Goal: Check status: Check status

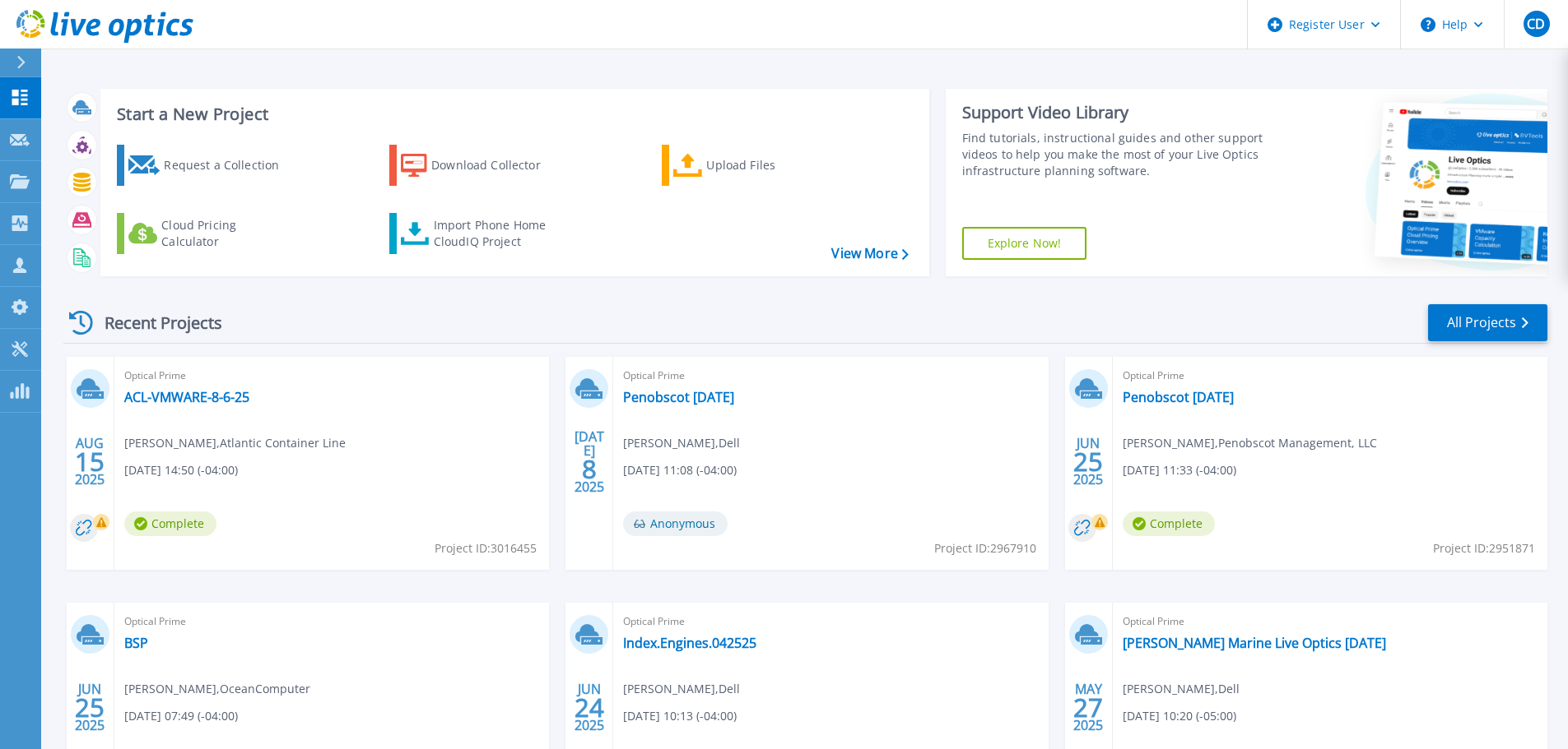
click at [20, 58] on icon at bounding box center [21, 62] width 8 height 13
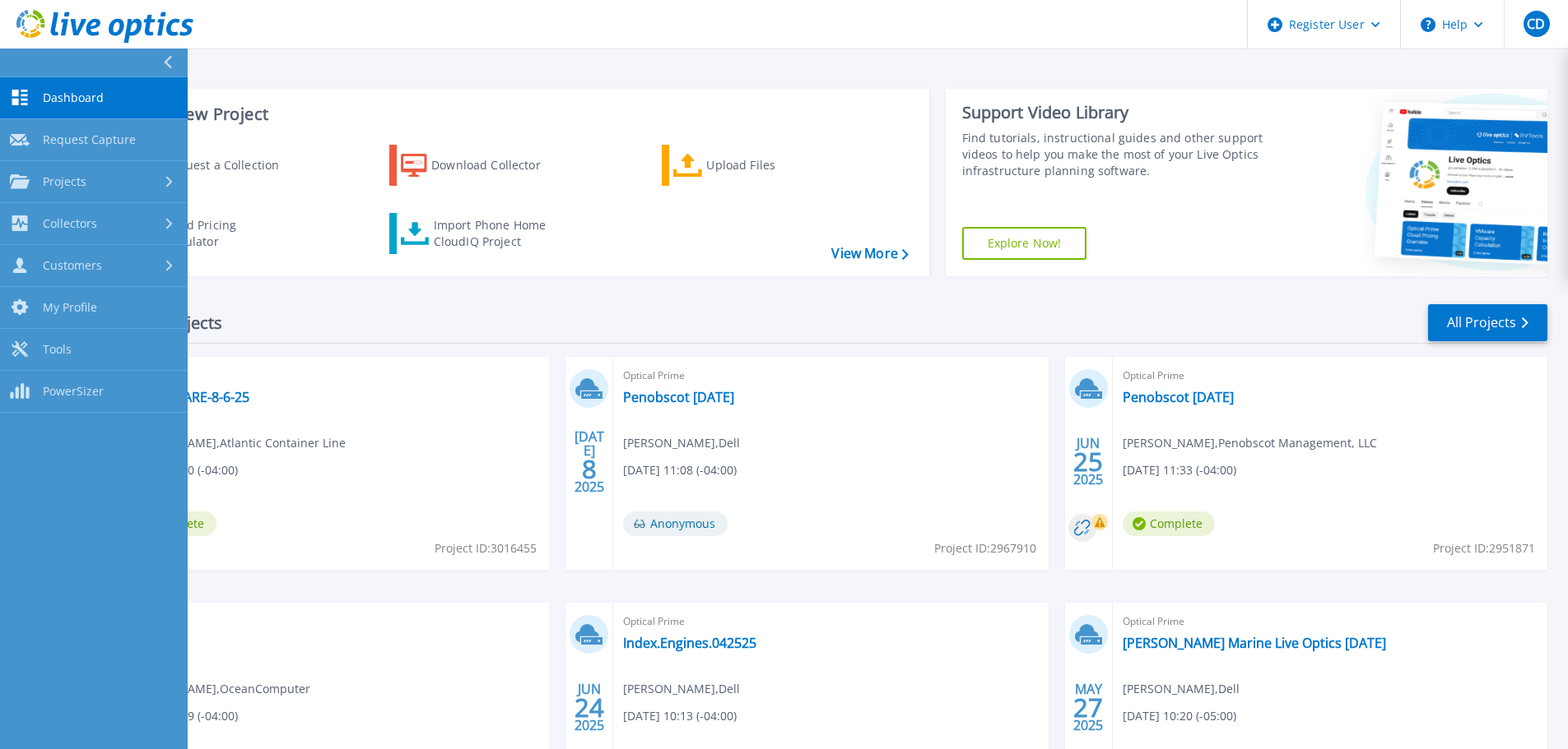
click at [92, 91] on span "Dashboard" at bounding box center [73, 97] width 61 height 15
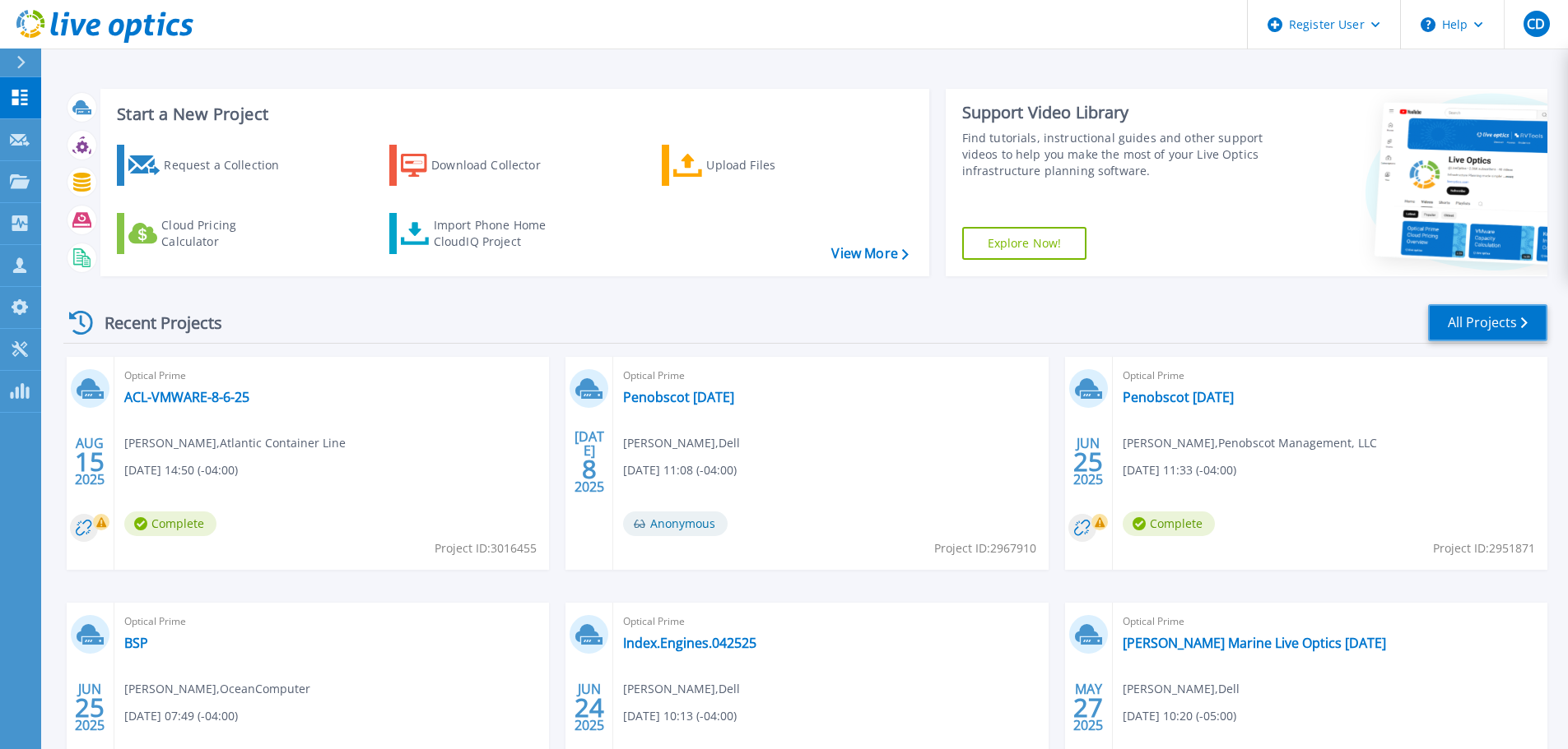
click at [1530, 308] on link "All Projects" at bounding box center [1487, 322] width 120 height 37
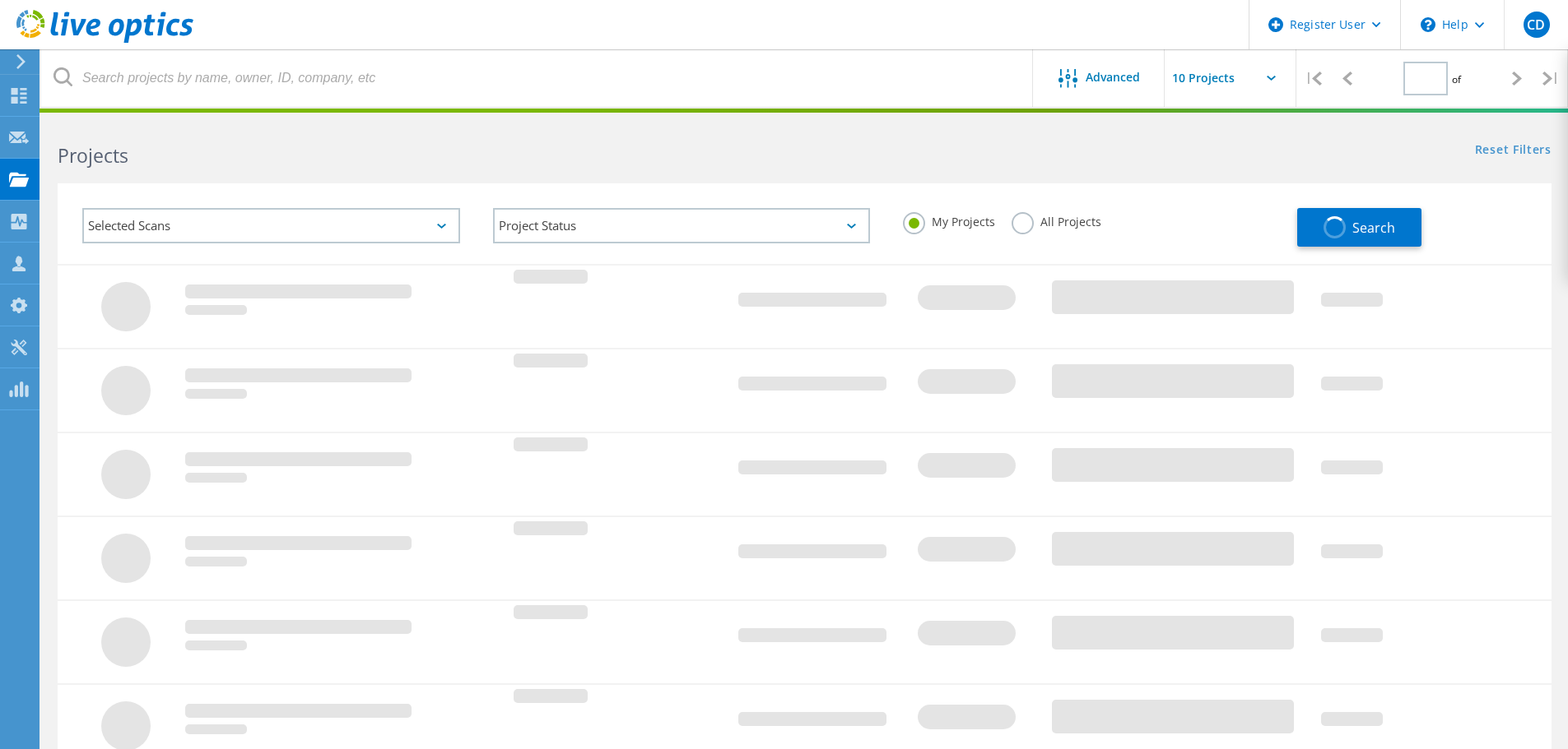
type input "1"
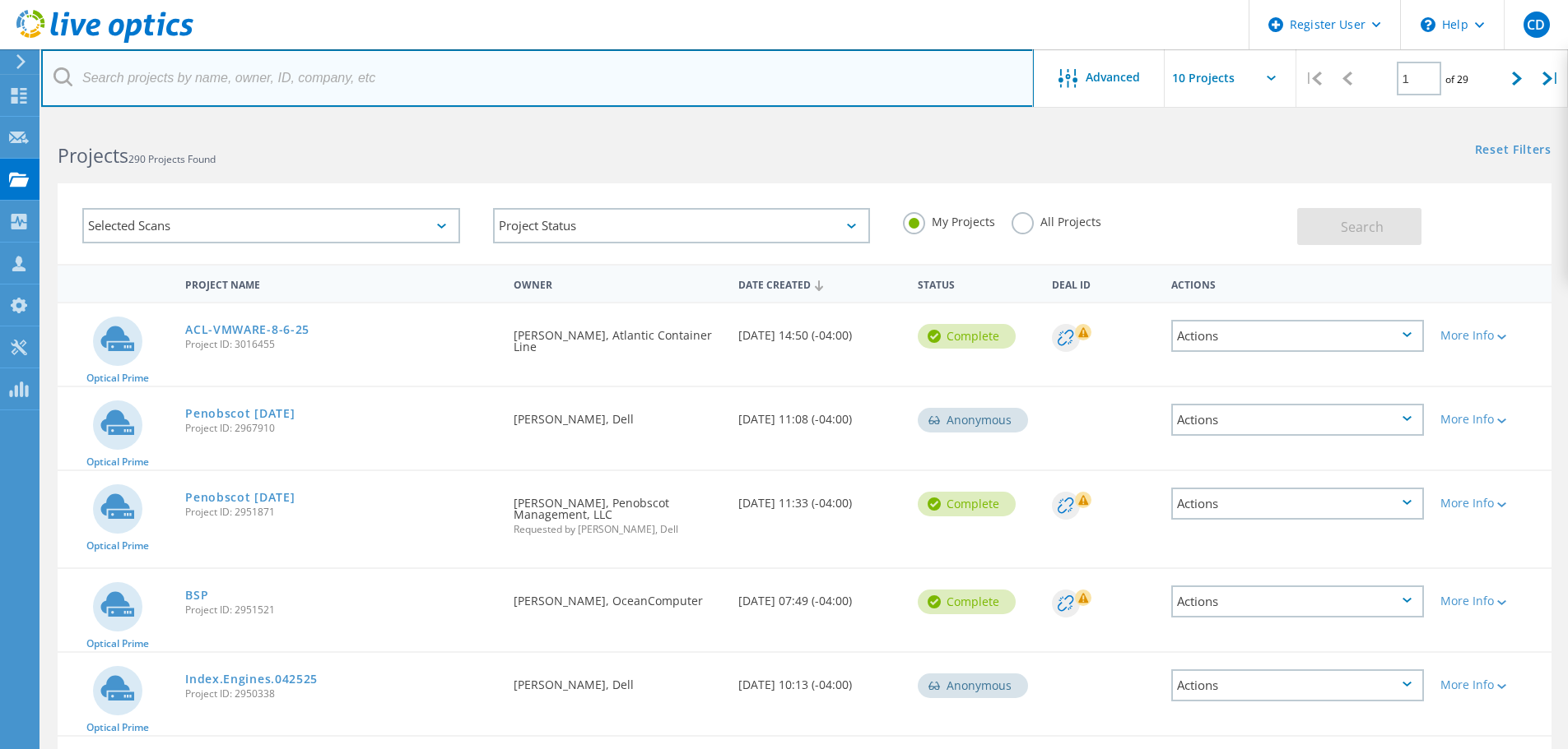
click at [555, 68] on input "text" at bounding box center [537, 78] width 992 height 57
paste input "poneill@wytech.com"
type input "poneill@wytech.com"
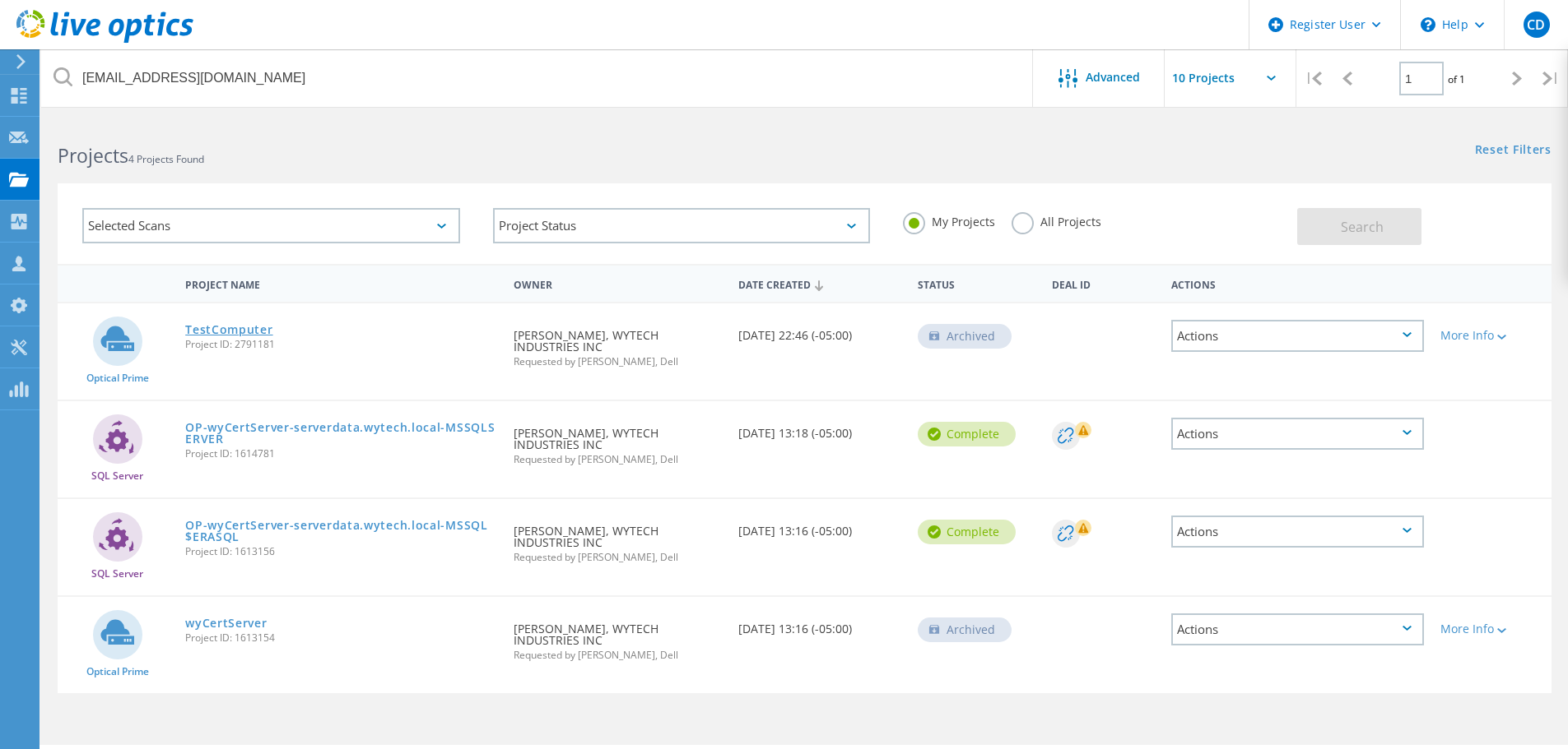
click at [232, 324] on link "TestComputer" at bounding box center [228, 329] width 88 height 11
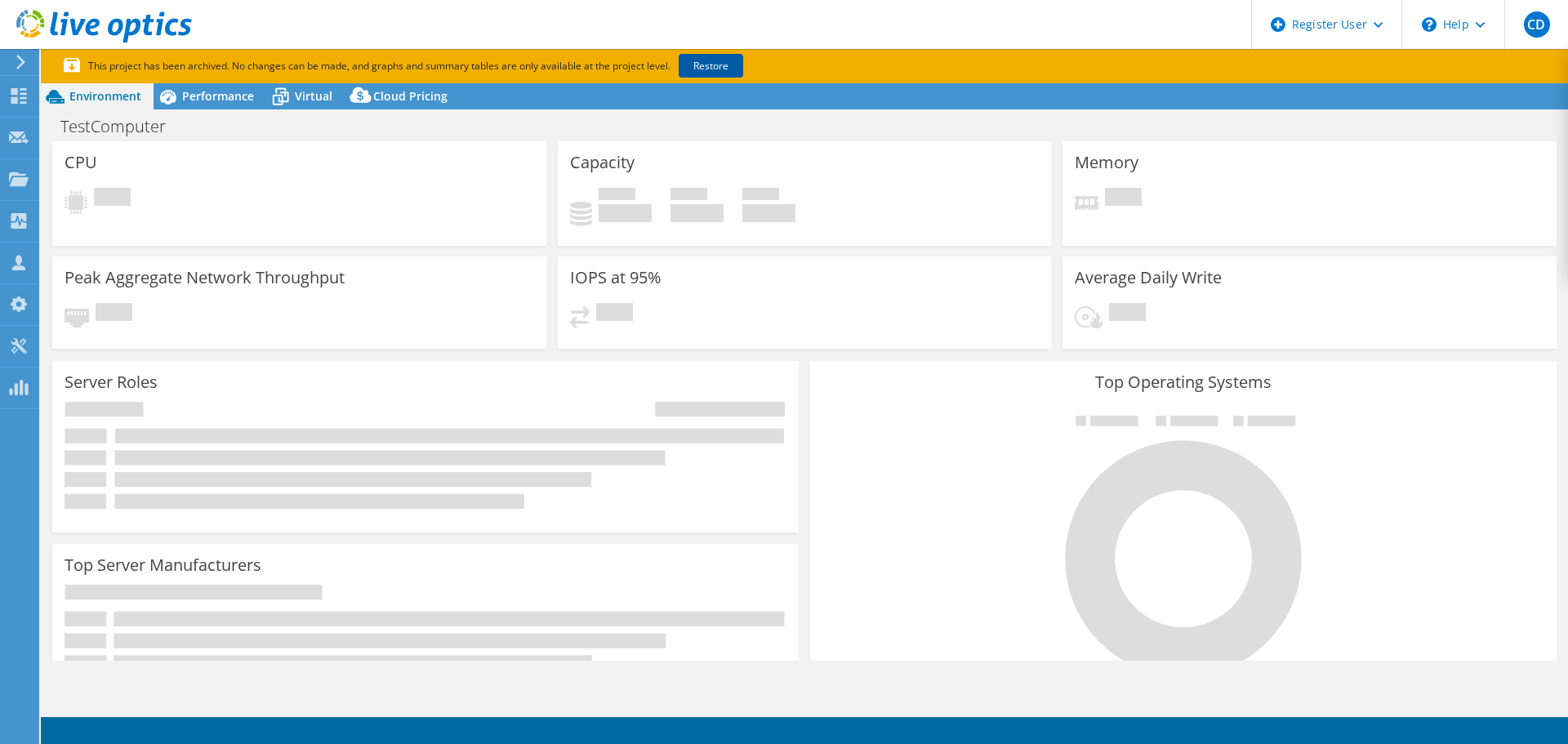
click at [732, 73] on link "Restore" at bounding box center [710, 66] width 65 height 24
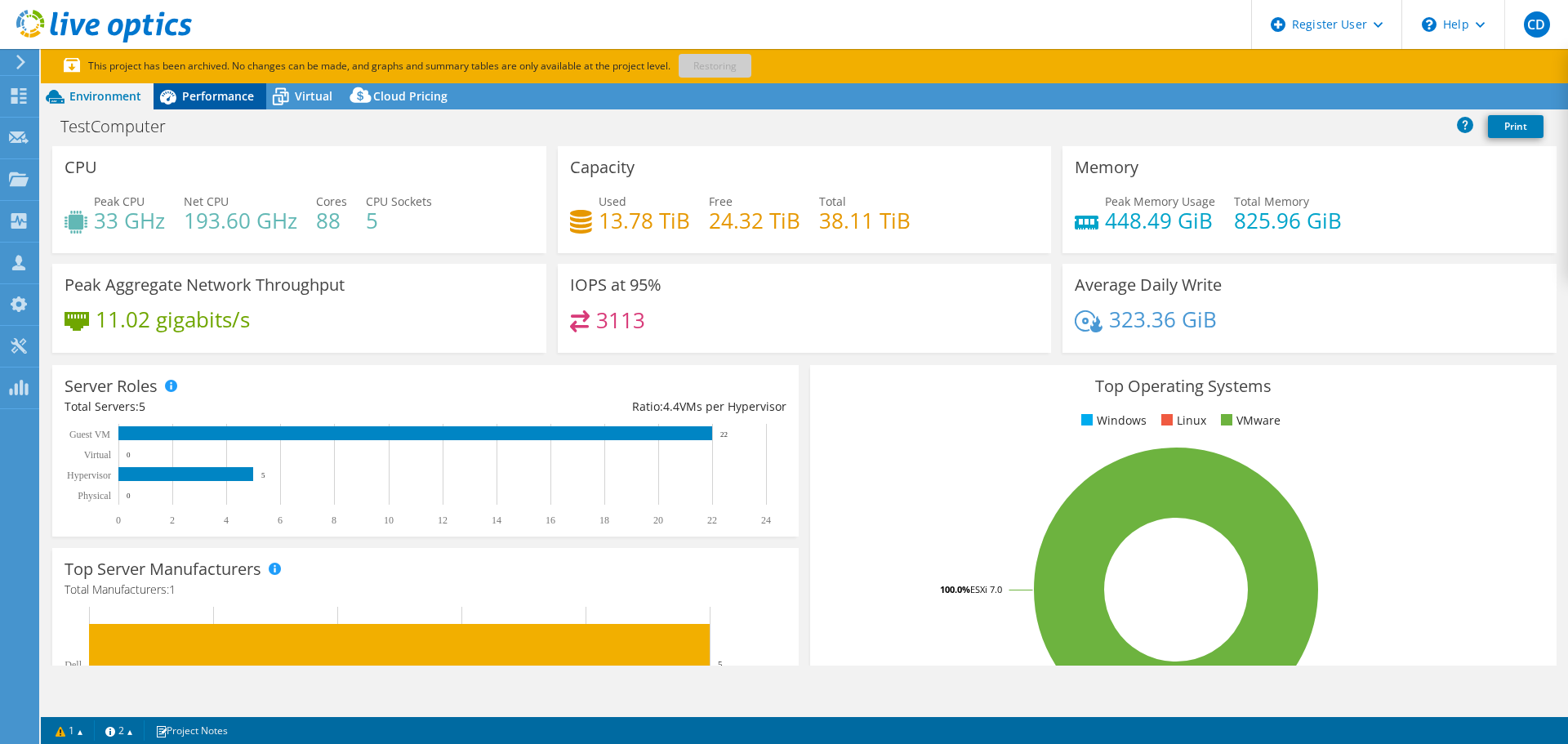
click at [216, 102] on span "Performance" at bounding box center [218, 96] width 71 height 16
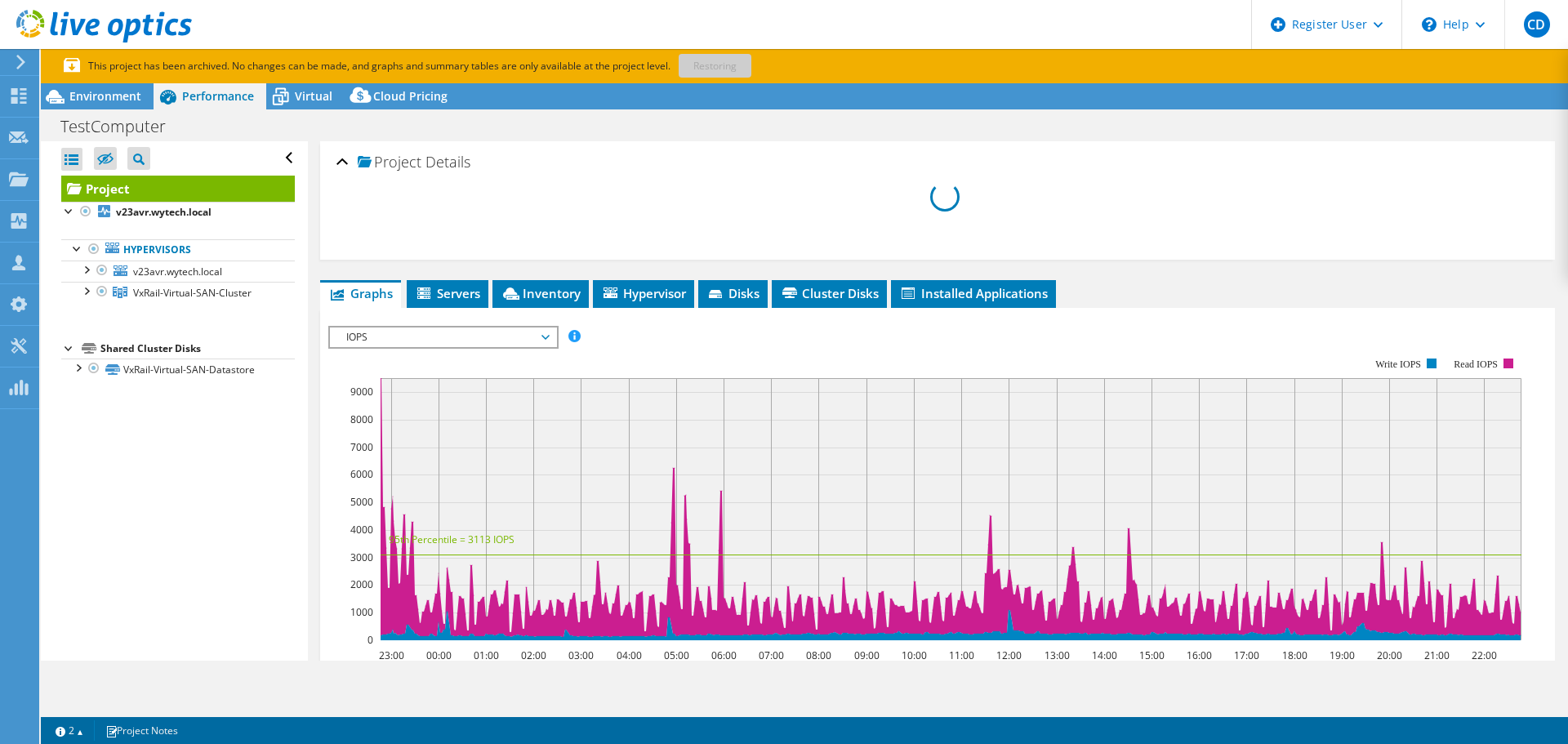
click at [64, 348] on div at bounding box center [69, 347] width 16 height 16
click at [67, 349] on div at bounding box center [69, 347] width 16 height 16
click at [84, 368] on div at bounding box center [77, 367] width 16 height 16
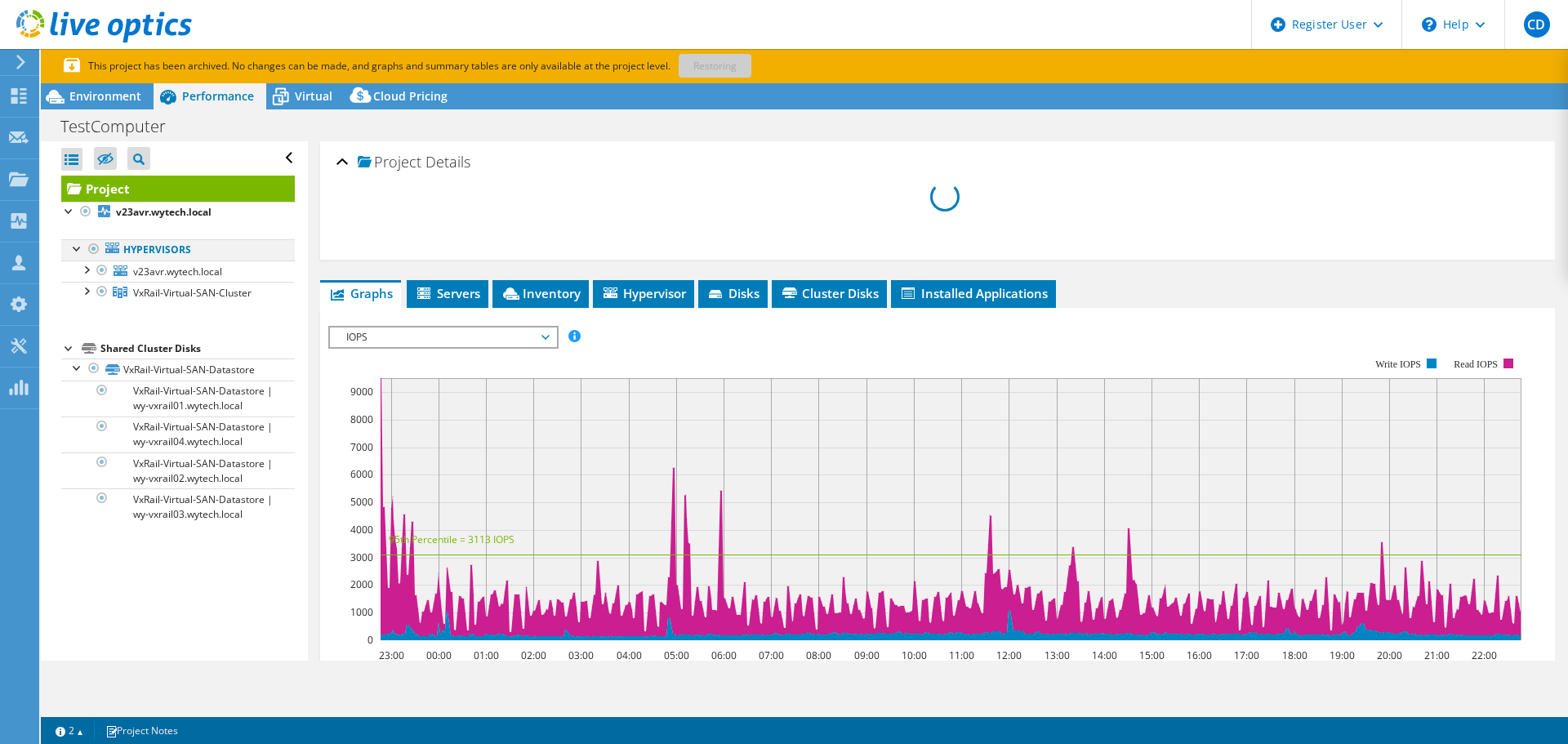
click at [73, 247] on div at bounding box center [77, 247] width 16 height 16
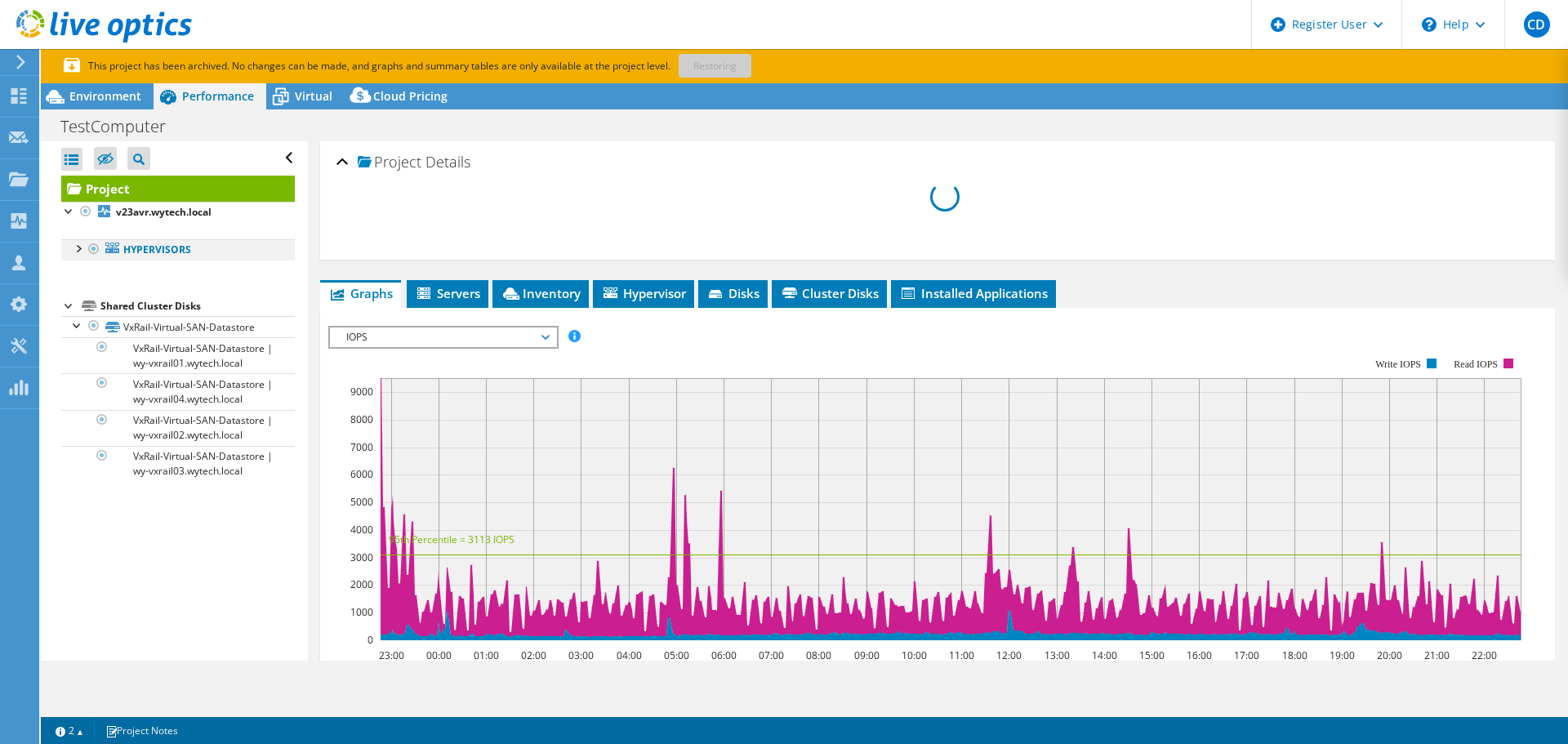
click at [73, 247] on div at bounding box center [77, 247] width 16 height 16
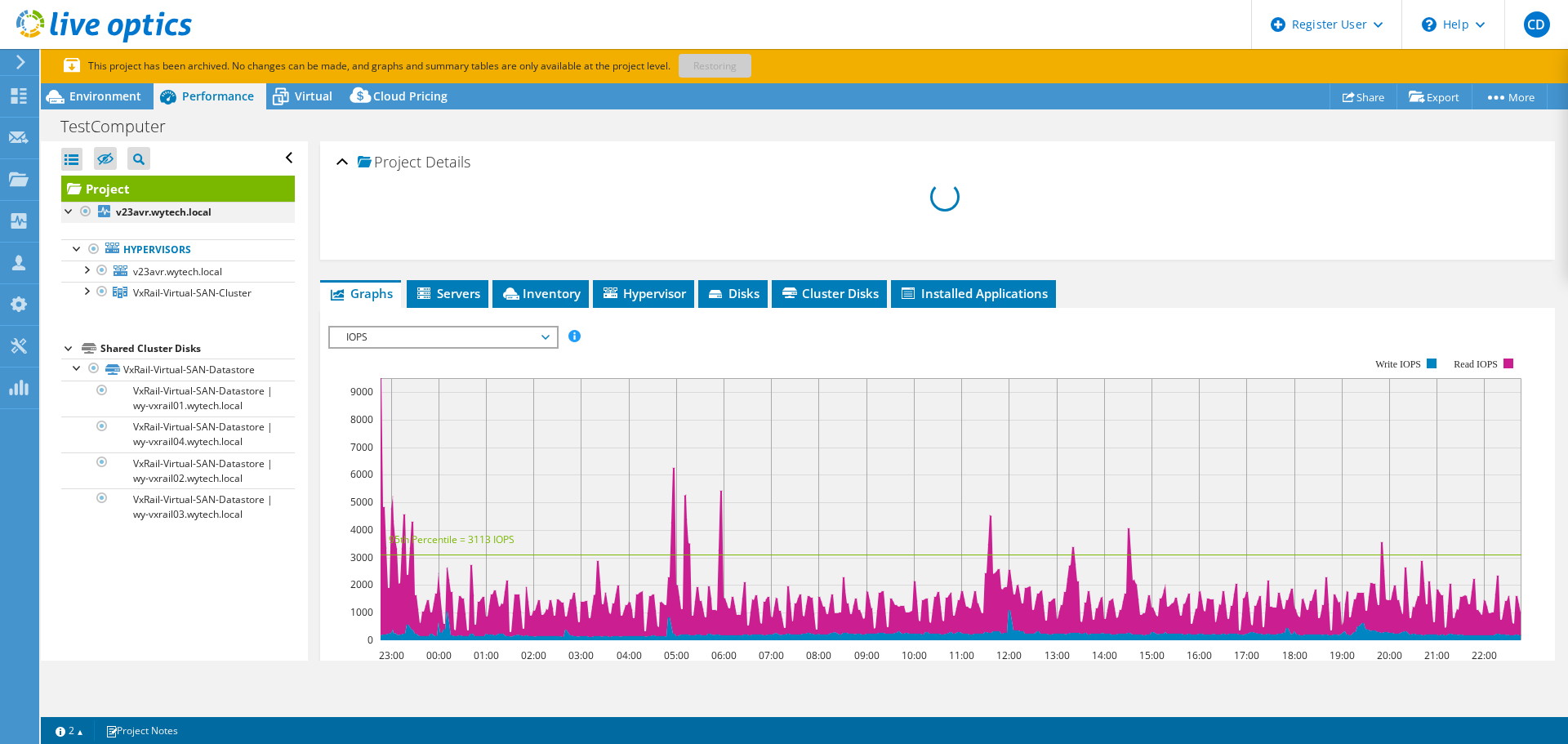
click at [65, 210] on div at bounding box center [69, 209] width 16 height 16
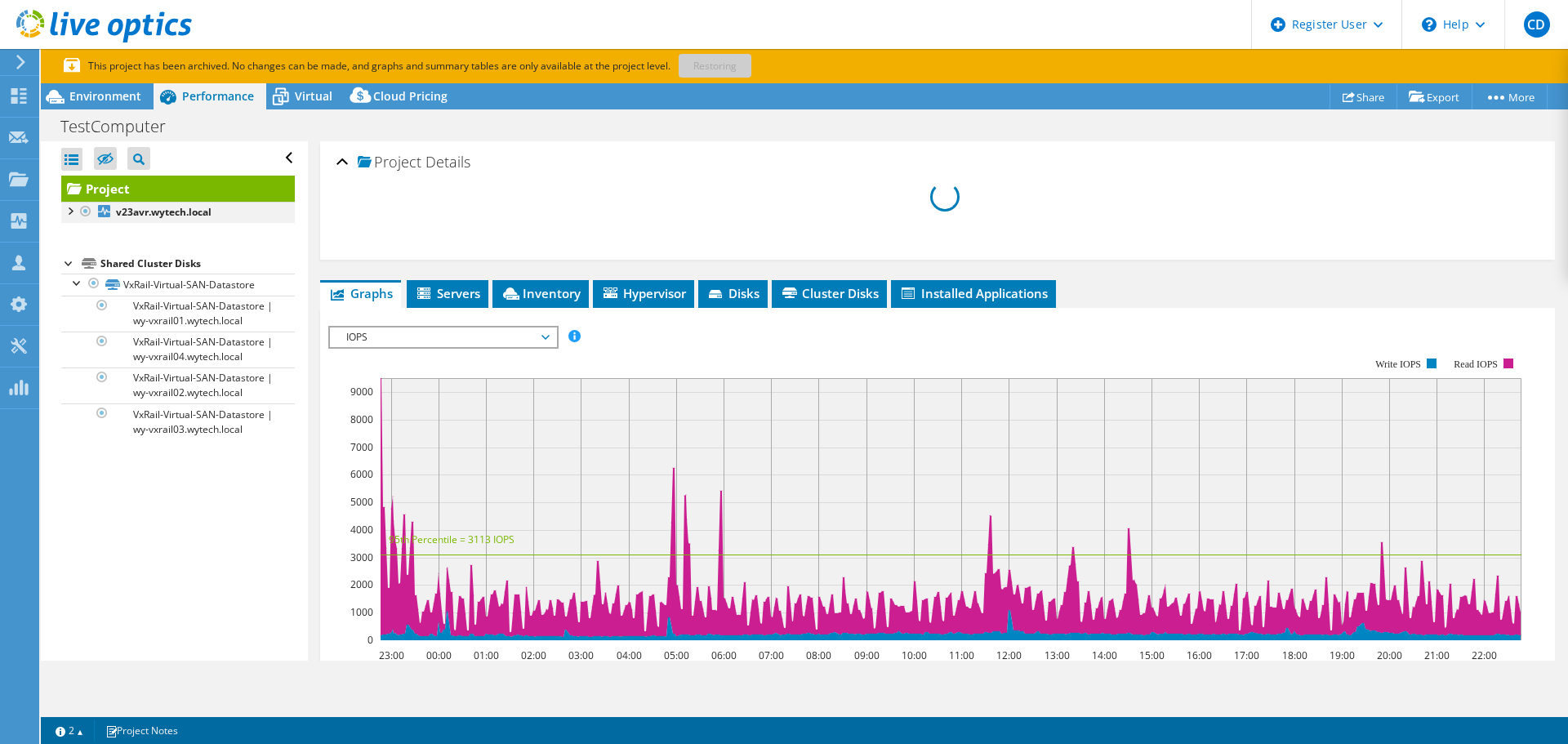
click at [65, 210] on div at bounding box center [69, 209] width 16 height 16
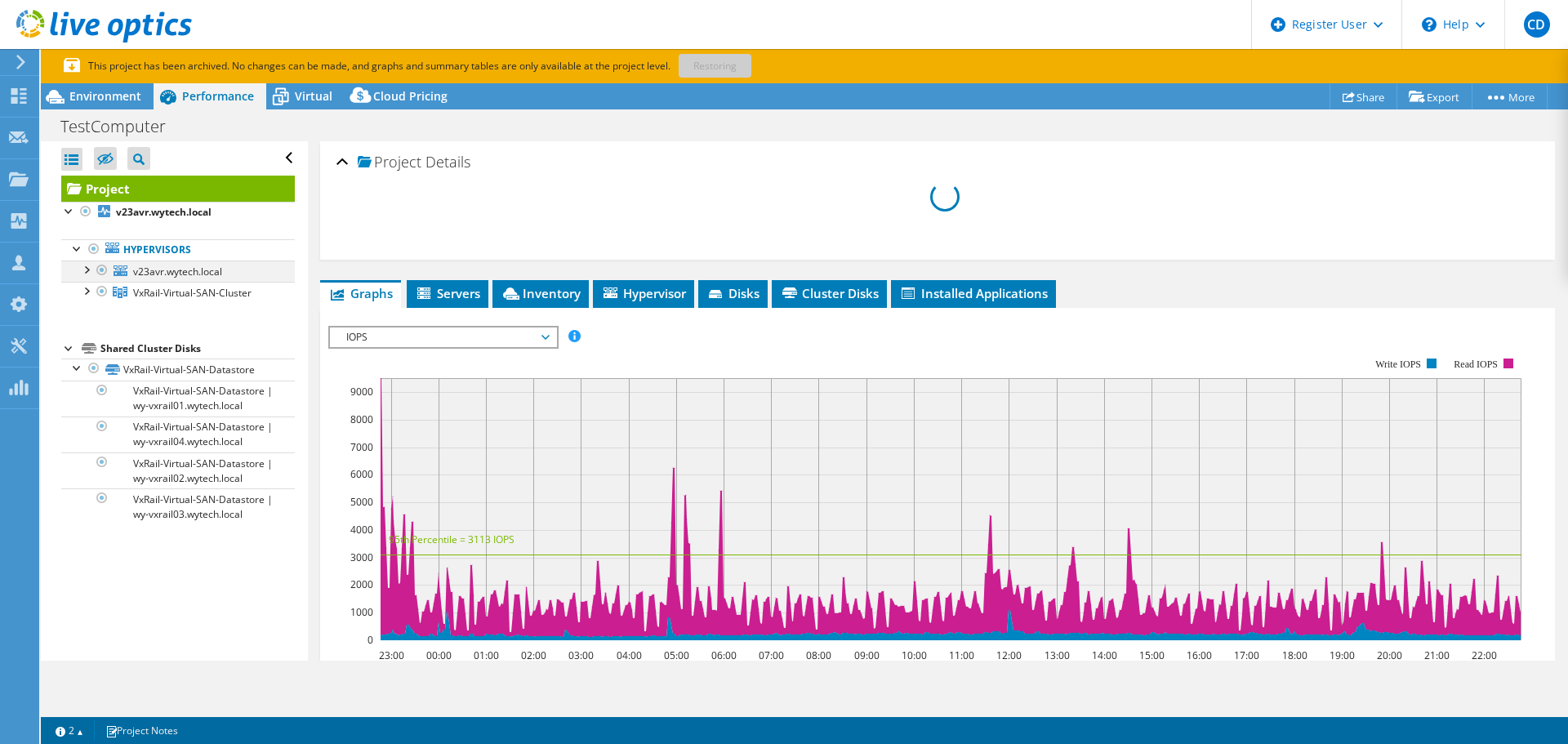
click at [91, 271] on div at bounding box center [85, 269] width 16 height 16
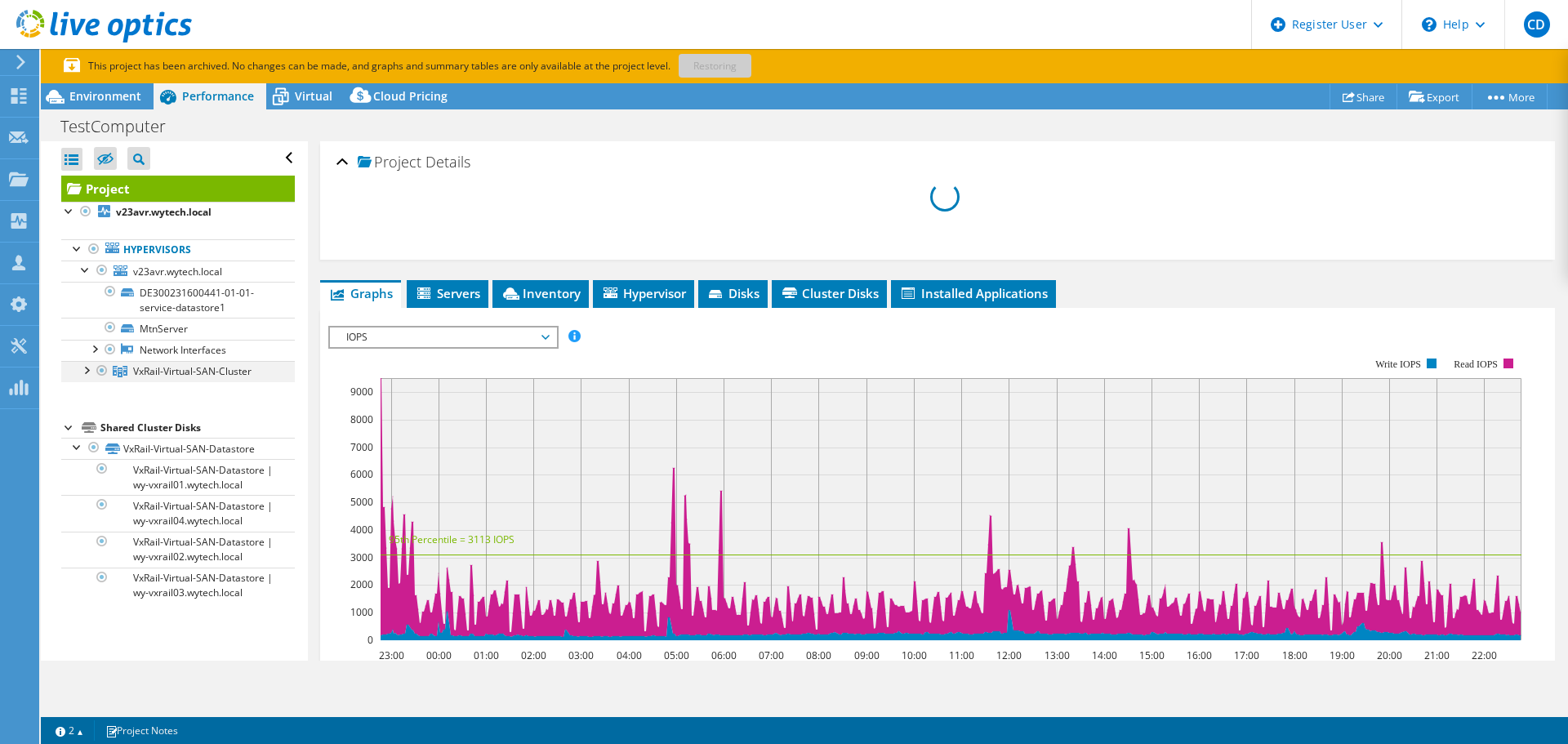
click at [83, 371] on div at bounding box center [85, 369] width 16 height 16
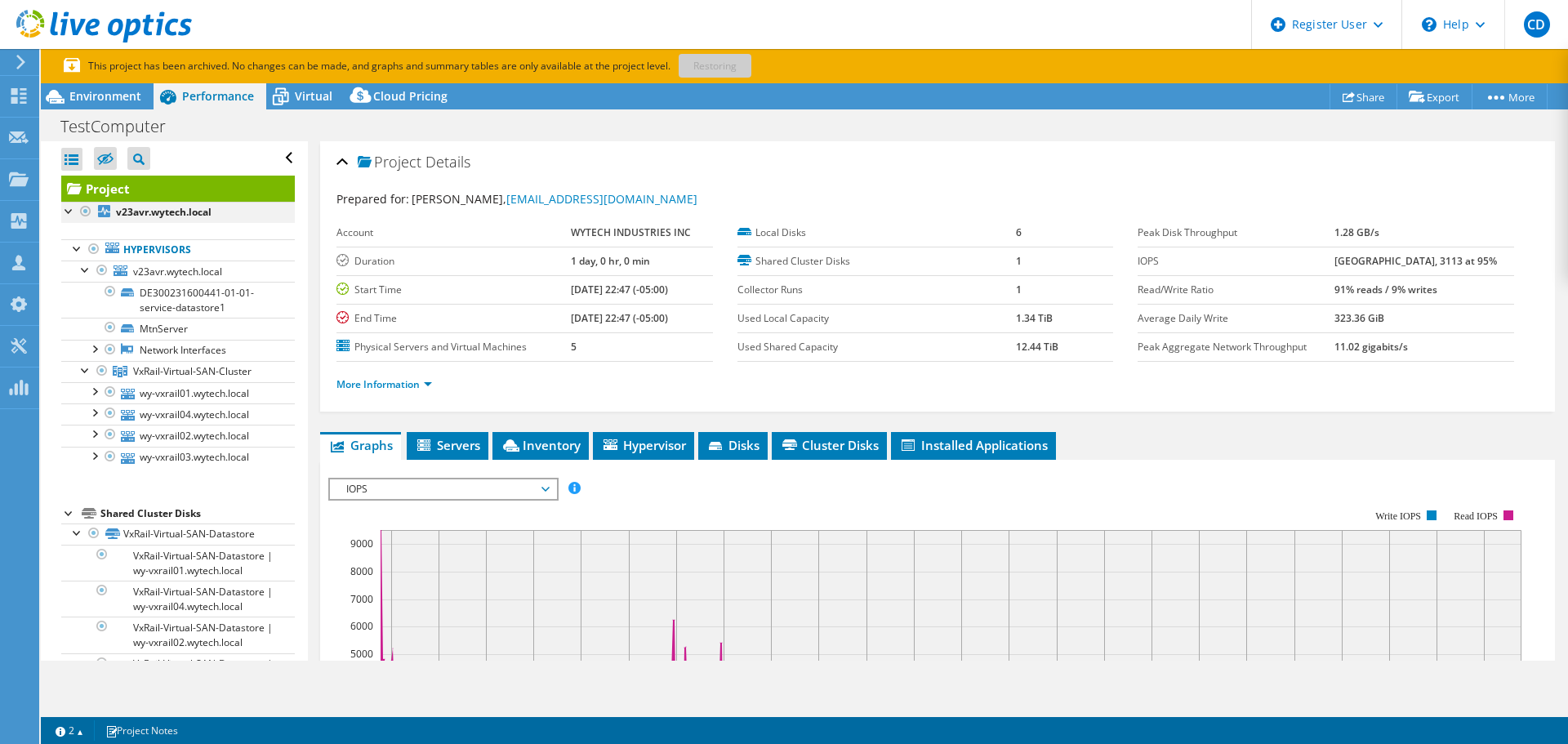
click at [87, 211] on div at bounding box center [85, 211] width 16 height 20
click at [89, 535] on div at bounding box center [94, 533] width 16 height 20
click at [87, 534] on div at bounding box center [94, 533] width 16 height 20
click at [70, 524] on div at bounding box center [77, 531] width 16 height 16
click at [69, 517] on div at bounding box center [69, 512] width 16 height 16
